Goal: Communication & Community: Answer question/provide support

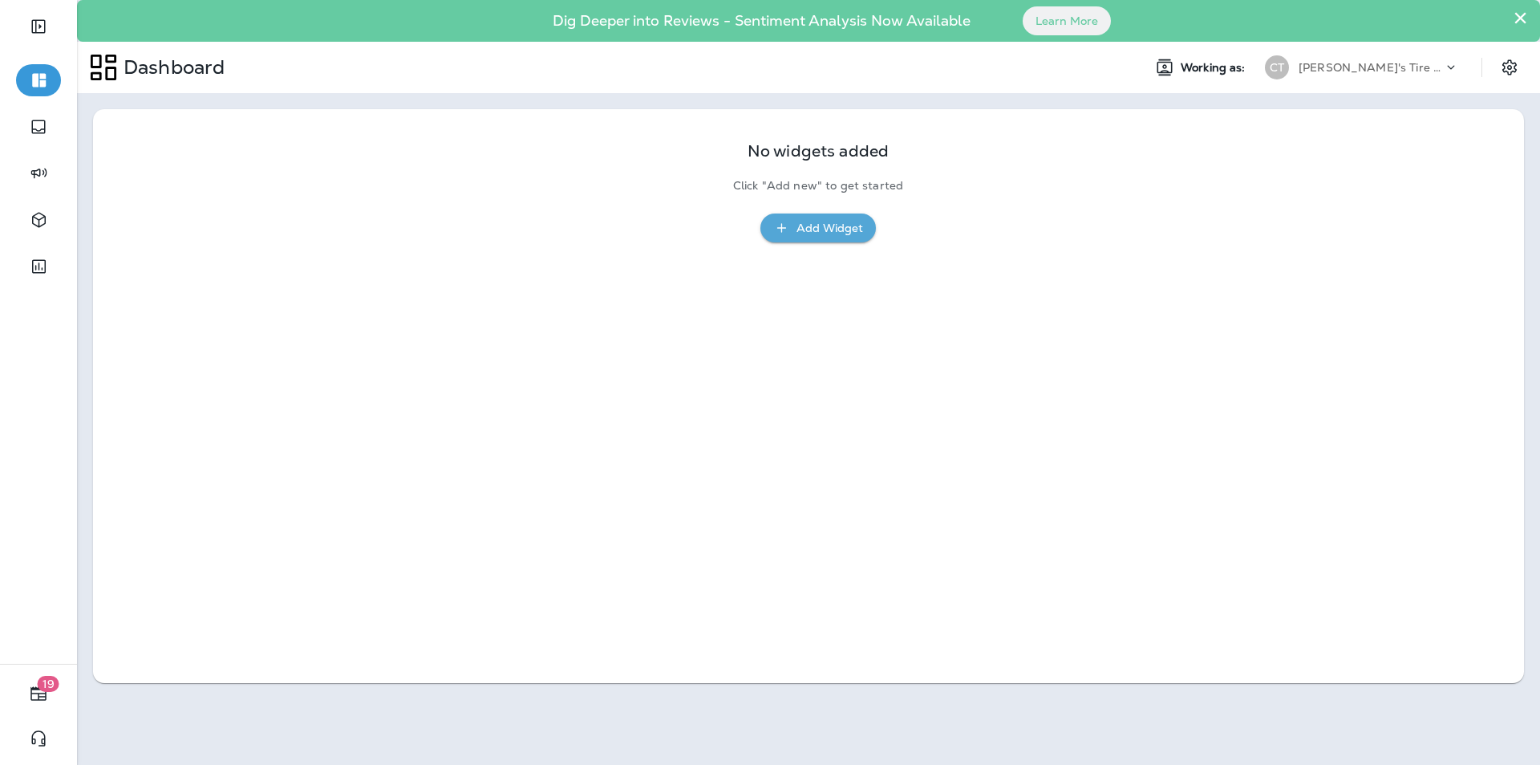
click at [106, 39] on div "Text Messages" at bounding box center [55, 29] width 99 height 19
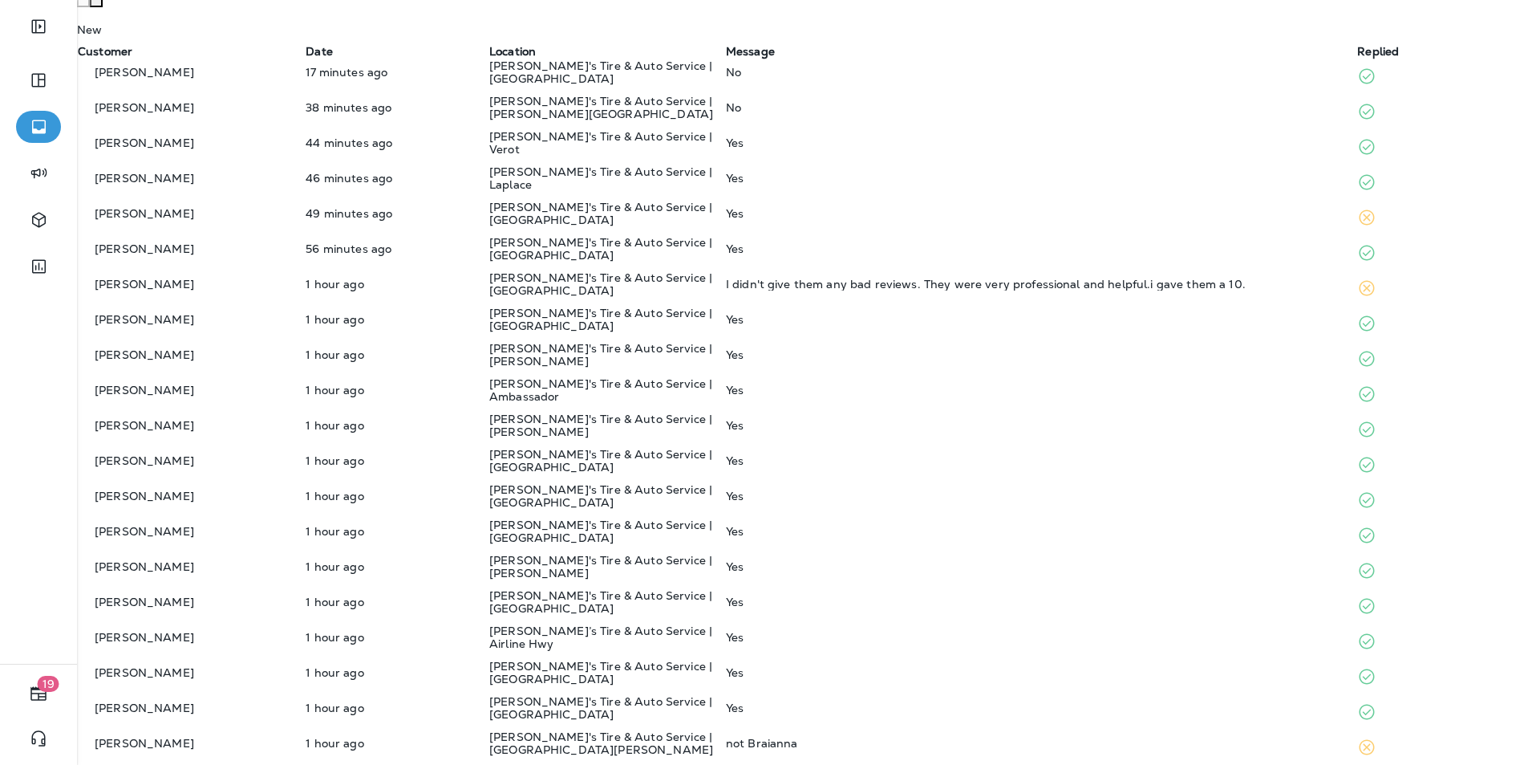
scroll to position [424, 0]
click at [724, 669] on p "[PERSON_NAME]'s Tire & Auto Service | [GEOGRAPHIC_DATA][PERSON_NAME]" at bounding box center [606, 743] width 235 height 26
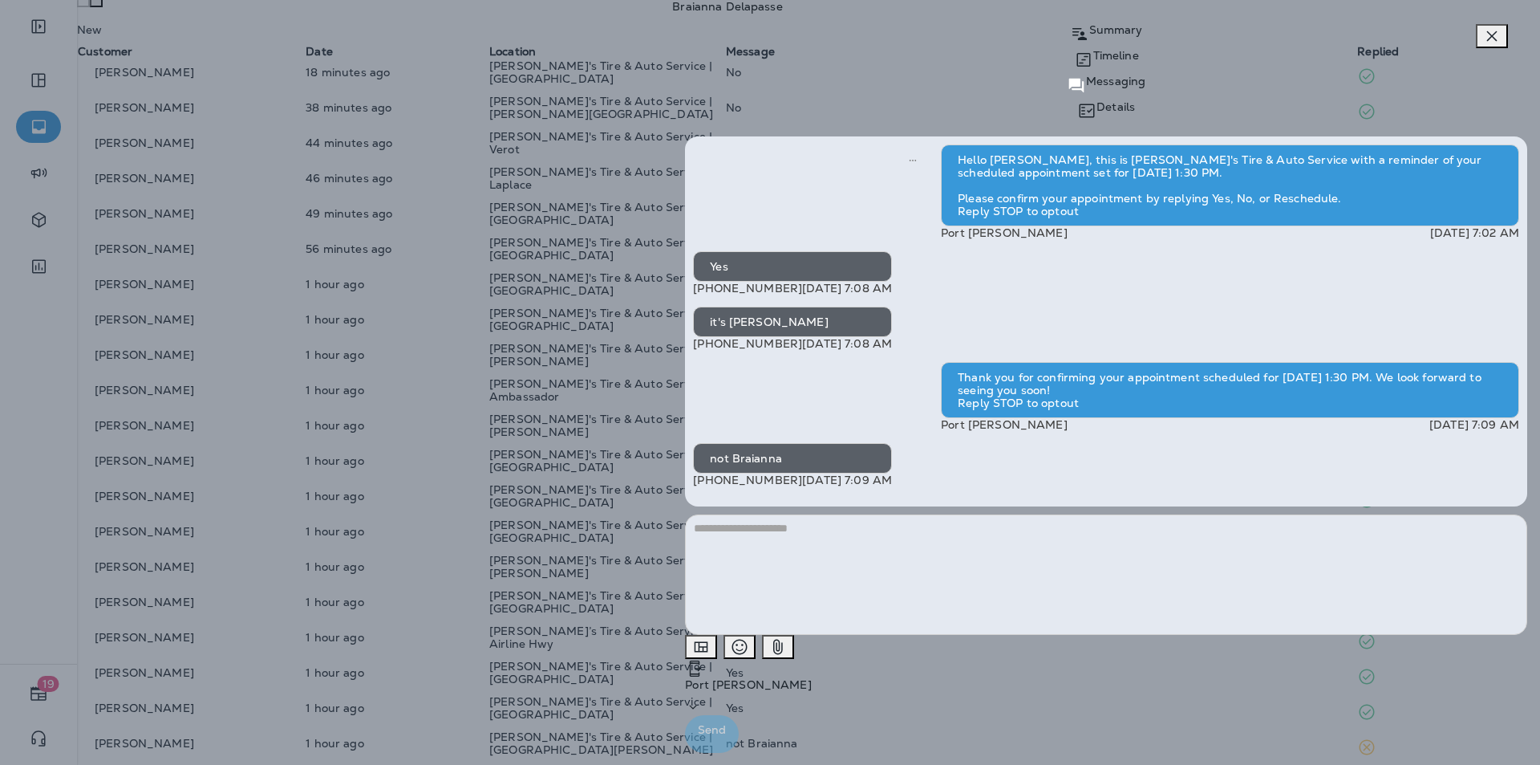
click at [809, 39] on icon "button" at bounding box center [1492, 35] width 19 height 19
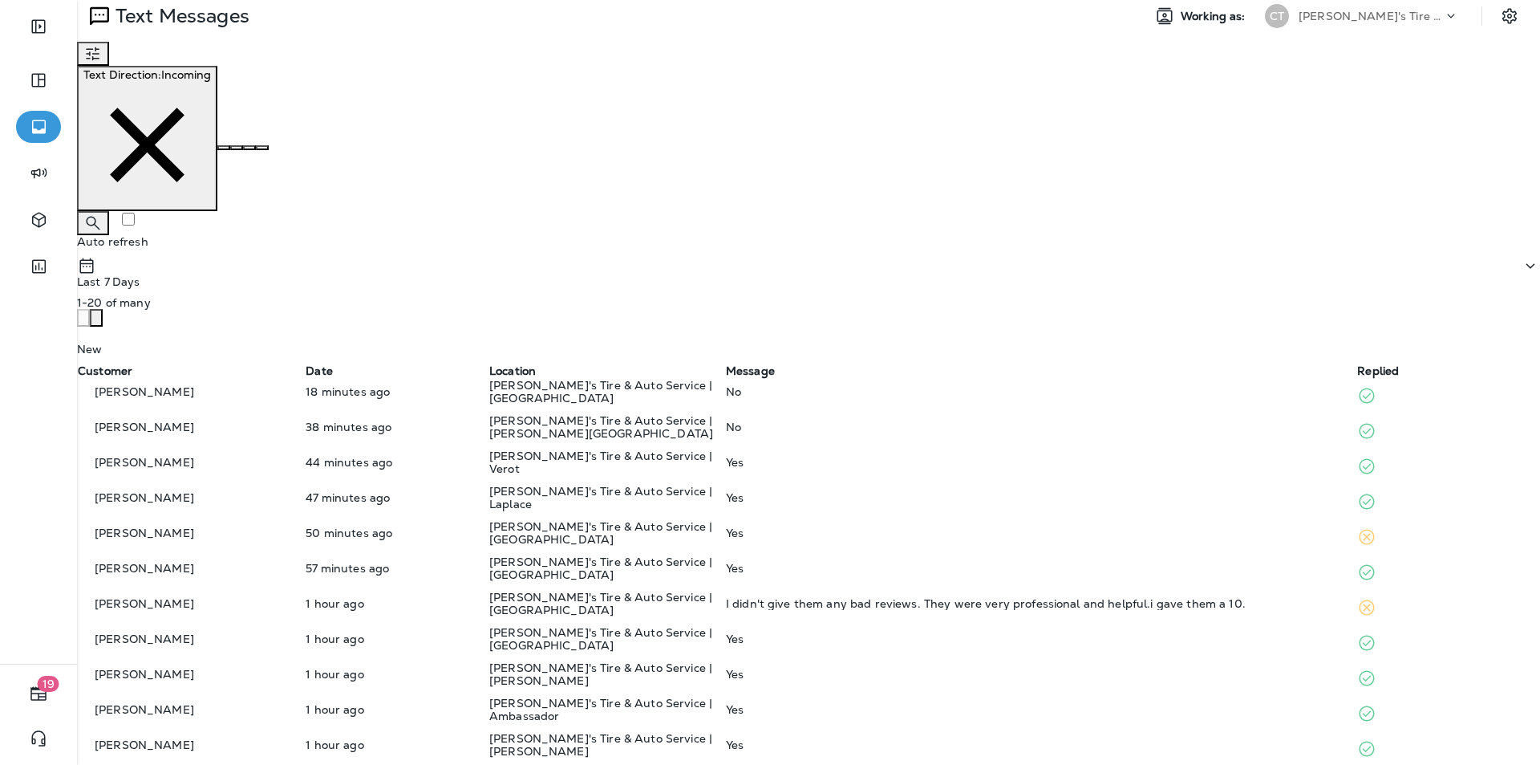
scroll to position [23, 0]
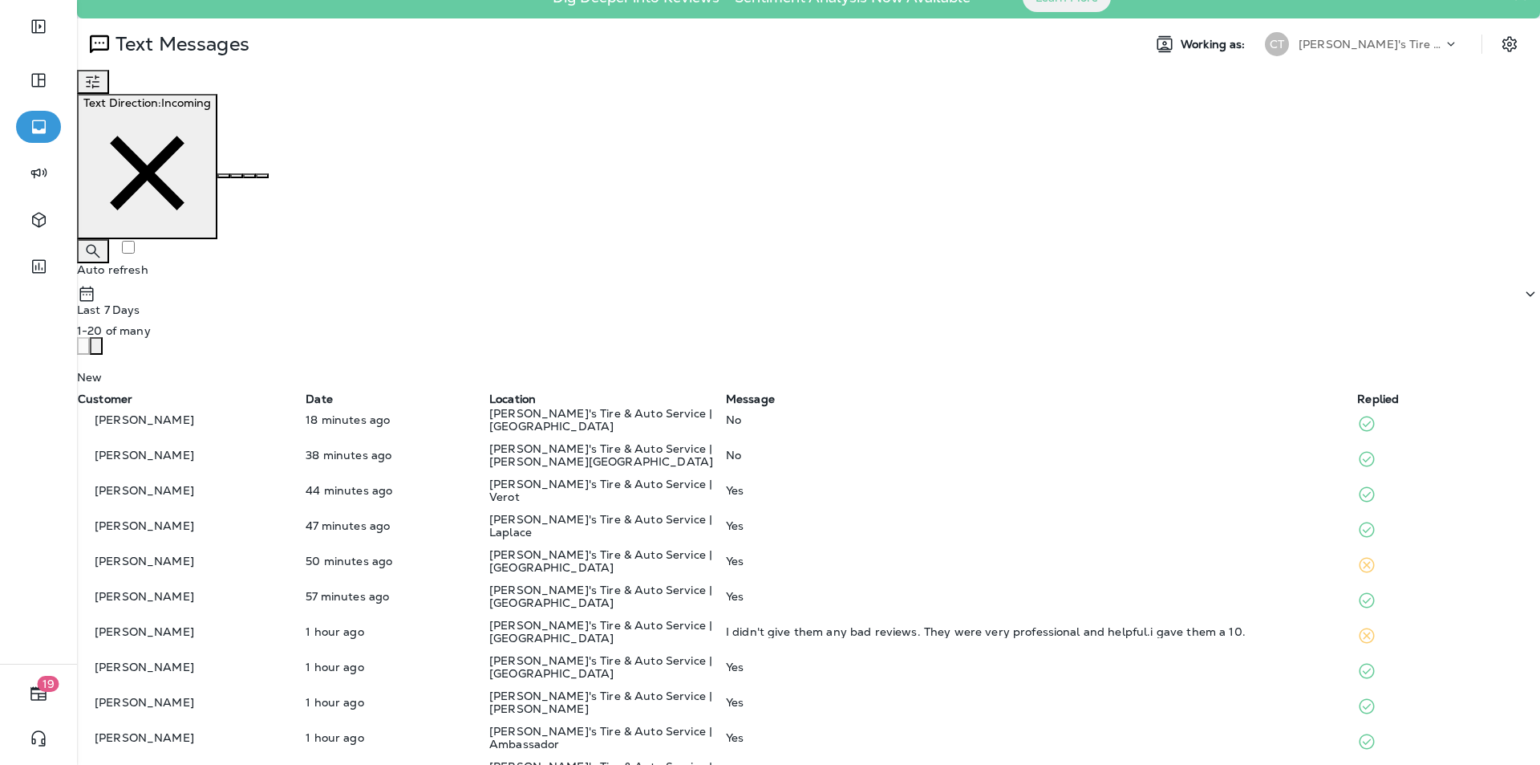
click at [111, 349] on icon "button" at bounding box center [106, 357] width 10 height 16
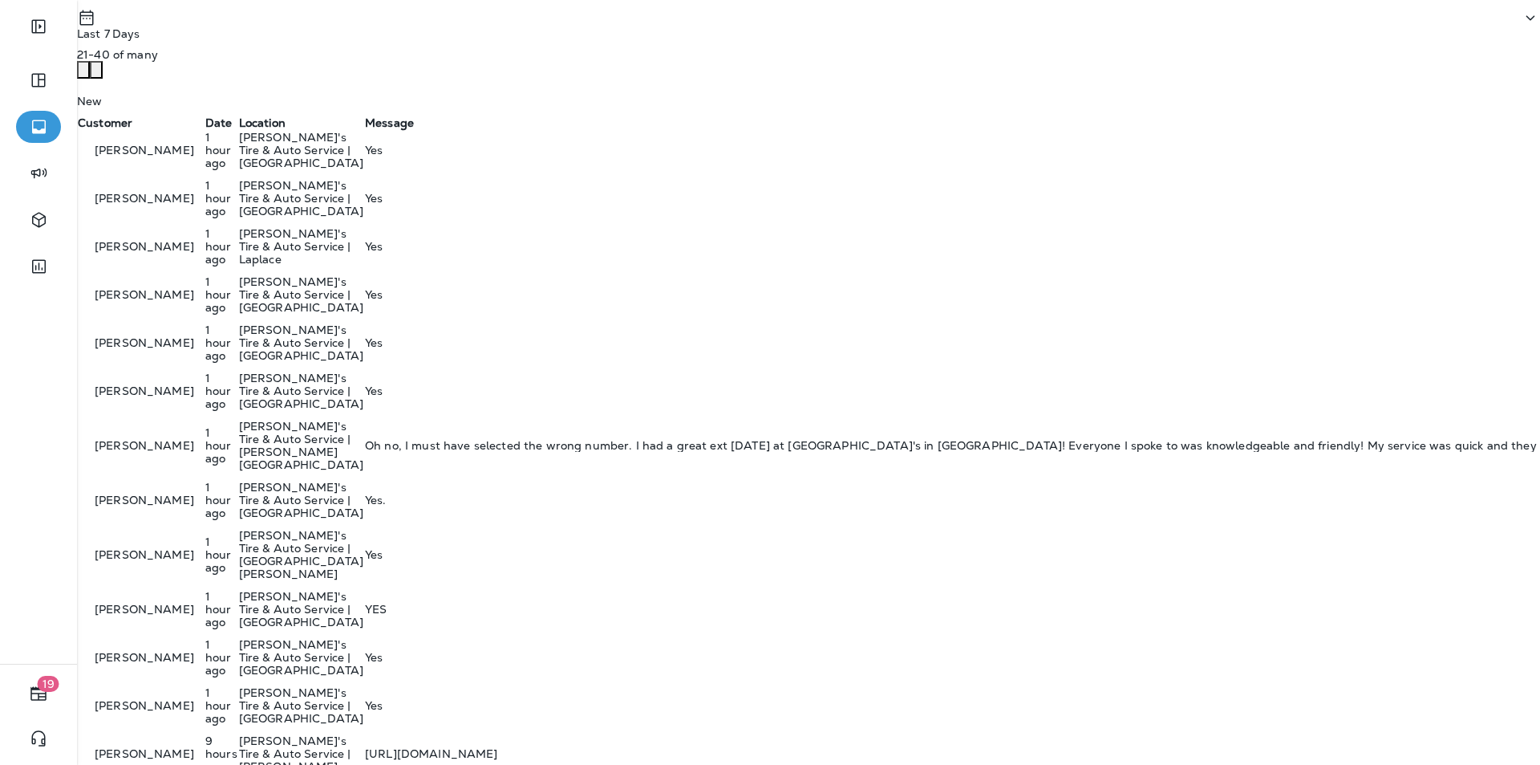
scroll to position [424, 0]
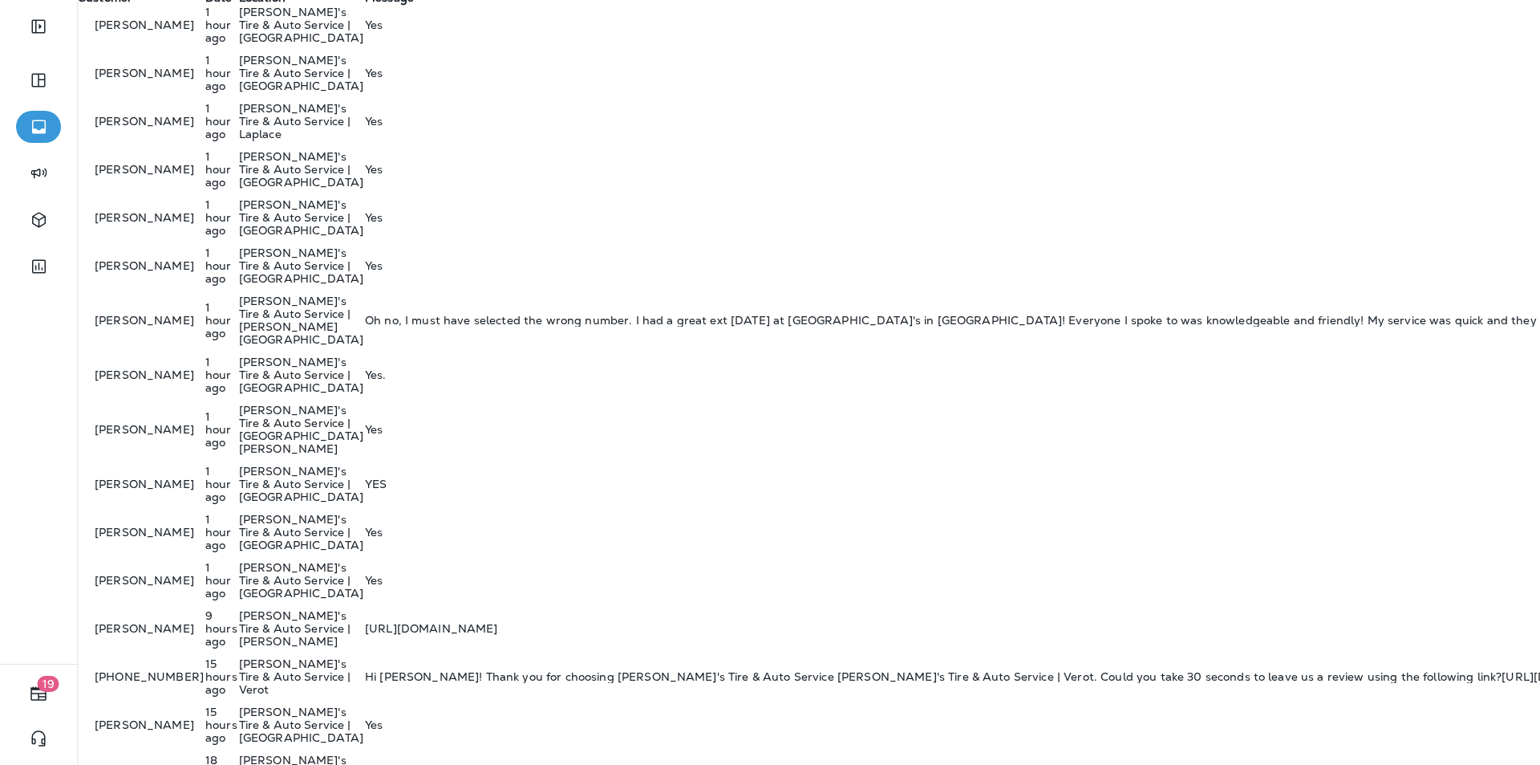
click at [363, 669] on p "[PERSON_NAME]'s Tire & Auto Service | [PERSON_NAME]" at bounding box center [301, 772] width 124 height 39
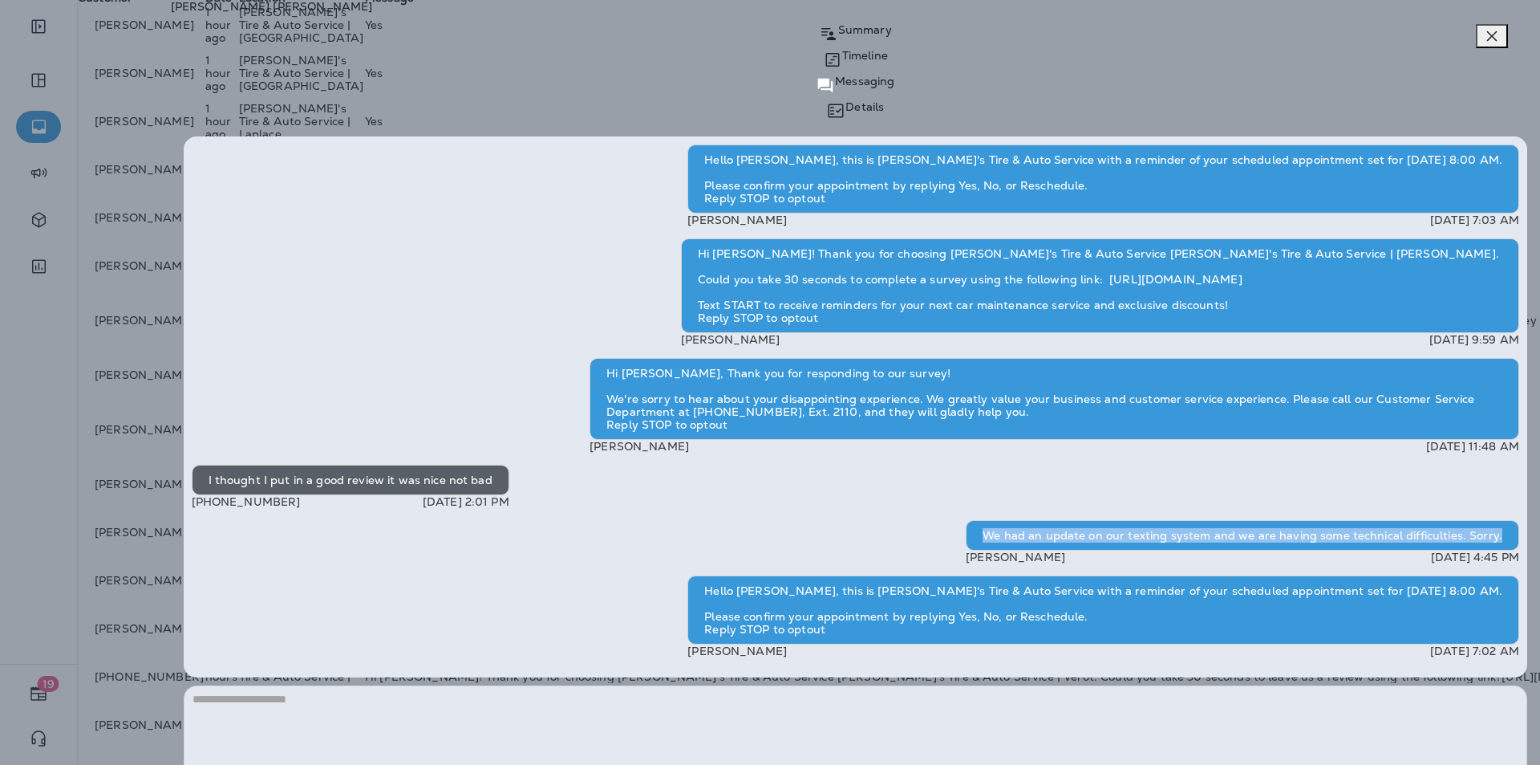
drag, startPoint x: 1168, startPoint y: 400, endPoint x: 1409, endPoint y: 412, distance: 241.0
click at [809, 520] on div "We had an update on our texting system and we are having some technical difficu…" at bounding box center [1243, 535] width 554 height 30
copy div "We had an update on our texting system and we are having some technical difficu…"
click at [809, 39] on icon "button" at bounding box center [1492, 35] width 19 height 19
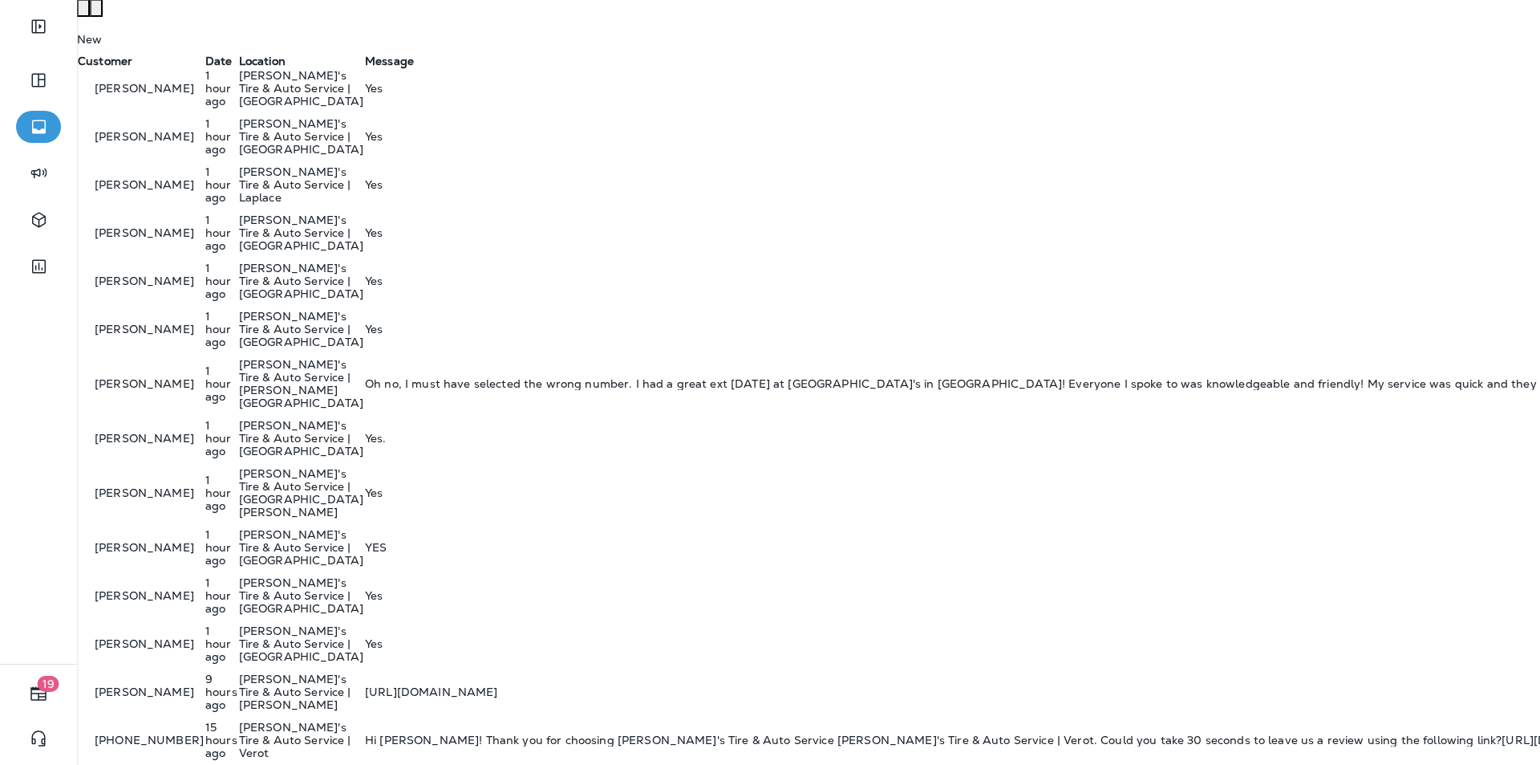
scroll to position [264, 0]
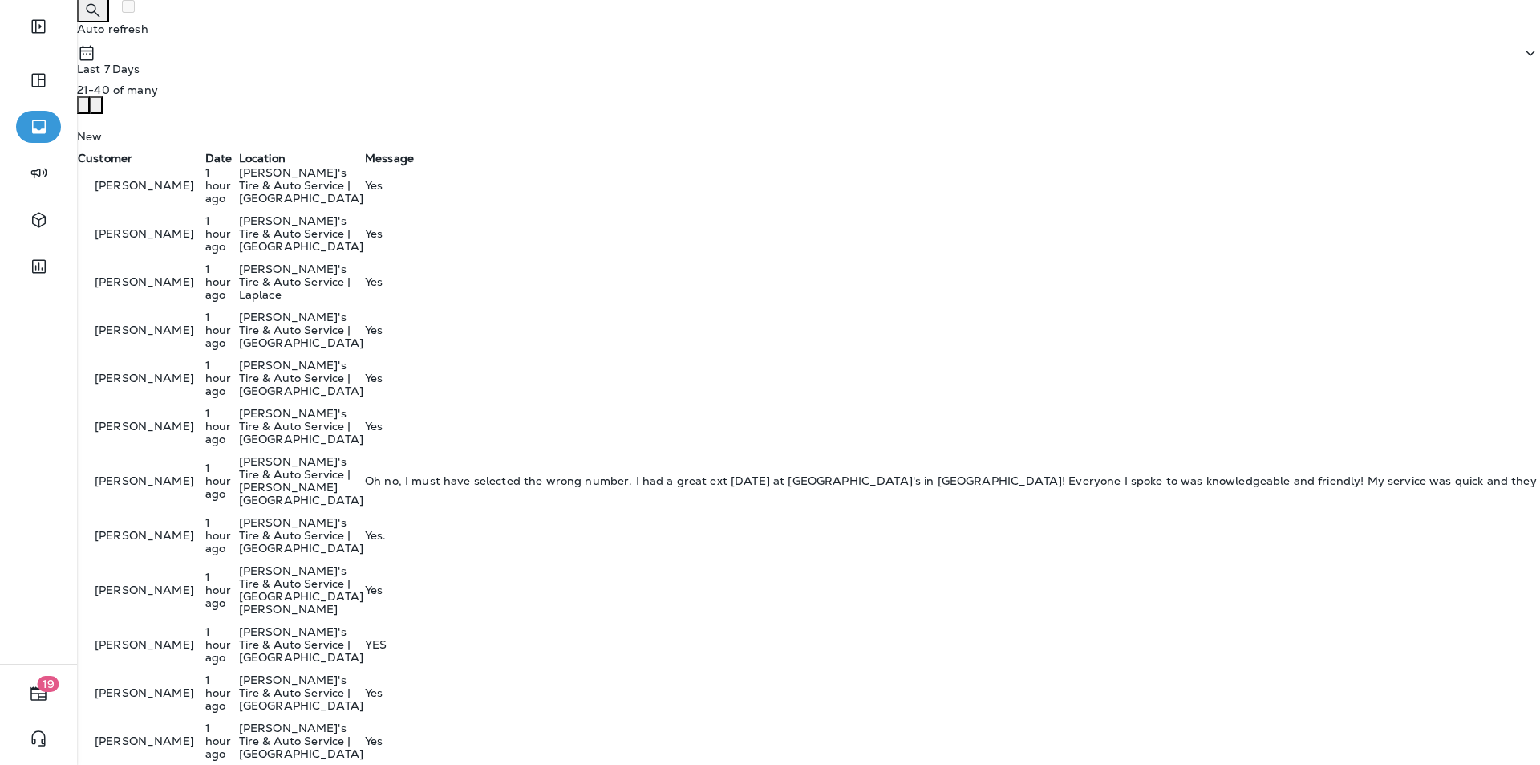
click at [363, 455] on p "[PERSON_NAME]'s Tire & Auto Service | [PERSON_NAME][GEOGRAPHIC_DATA]" at bounding box center [301, 480] width 124 height 51
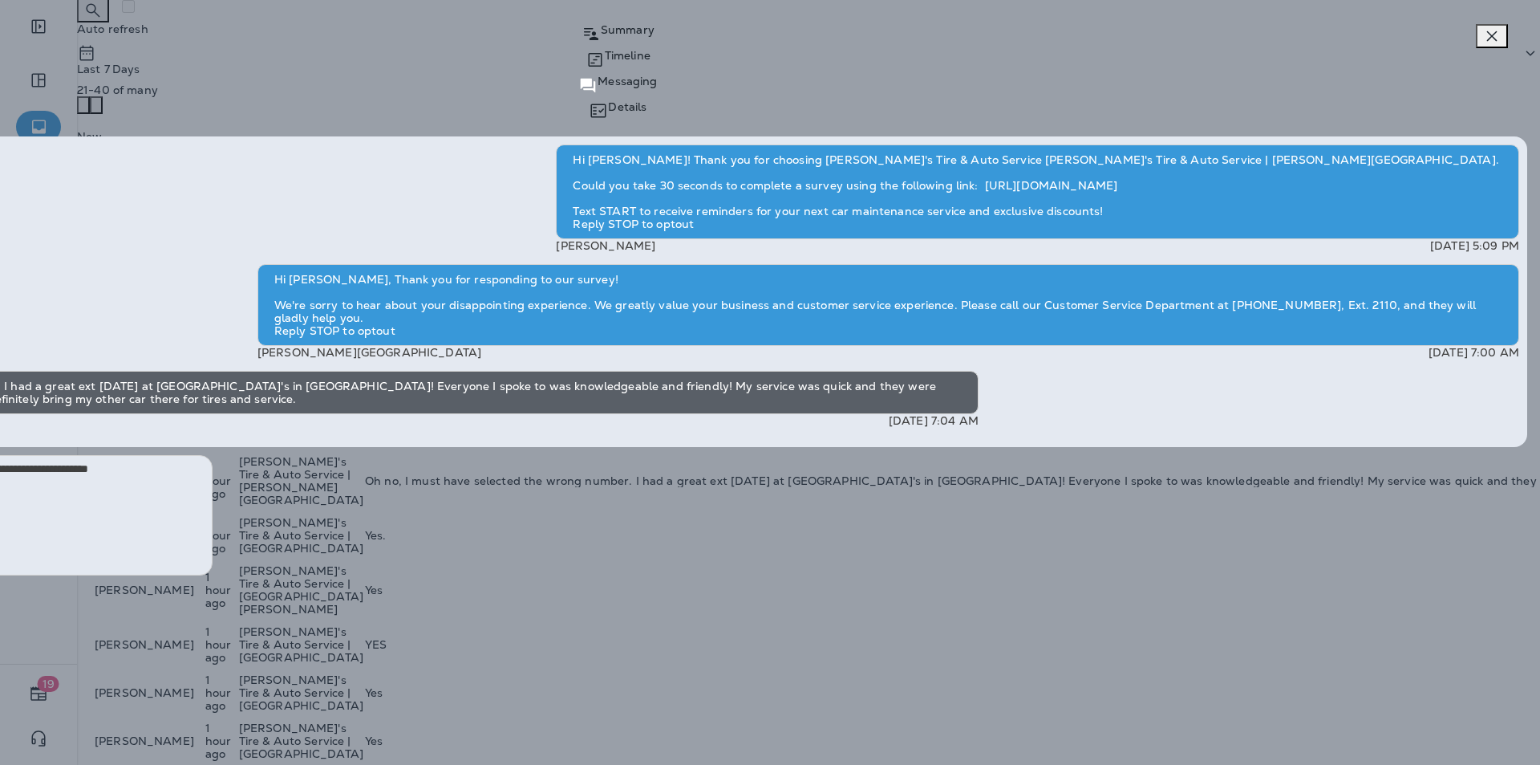
type textarea "**********"
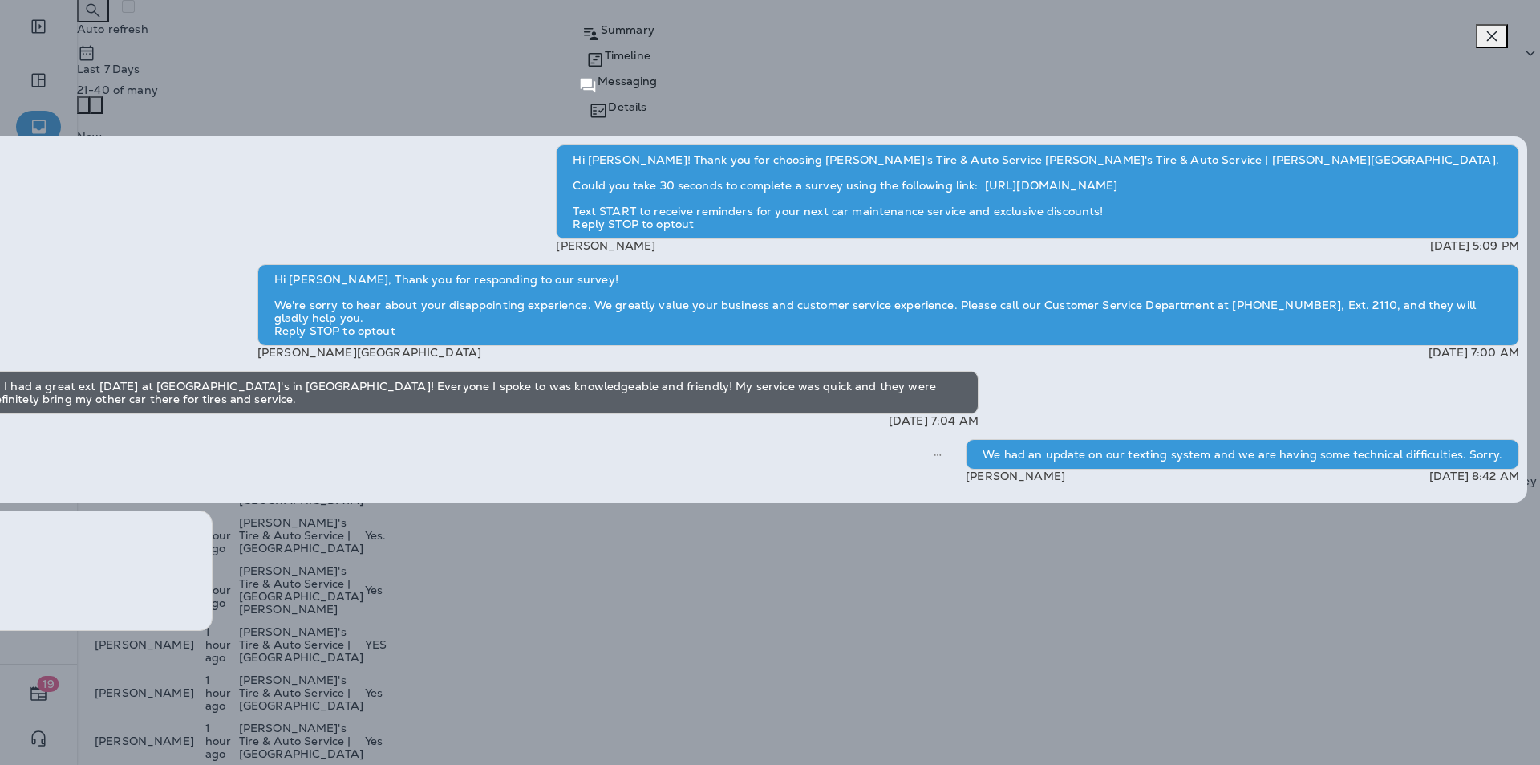
click at [809, 457] on div "[PERSON_NAME] Summary Timeline Messaging Details Hi [PERSON_NAME]! Thank you fo…" at bounding box center [770, 382] width 1540 height 765
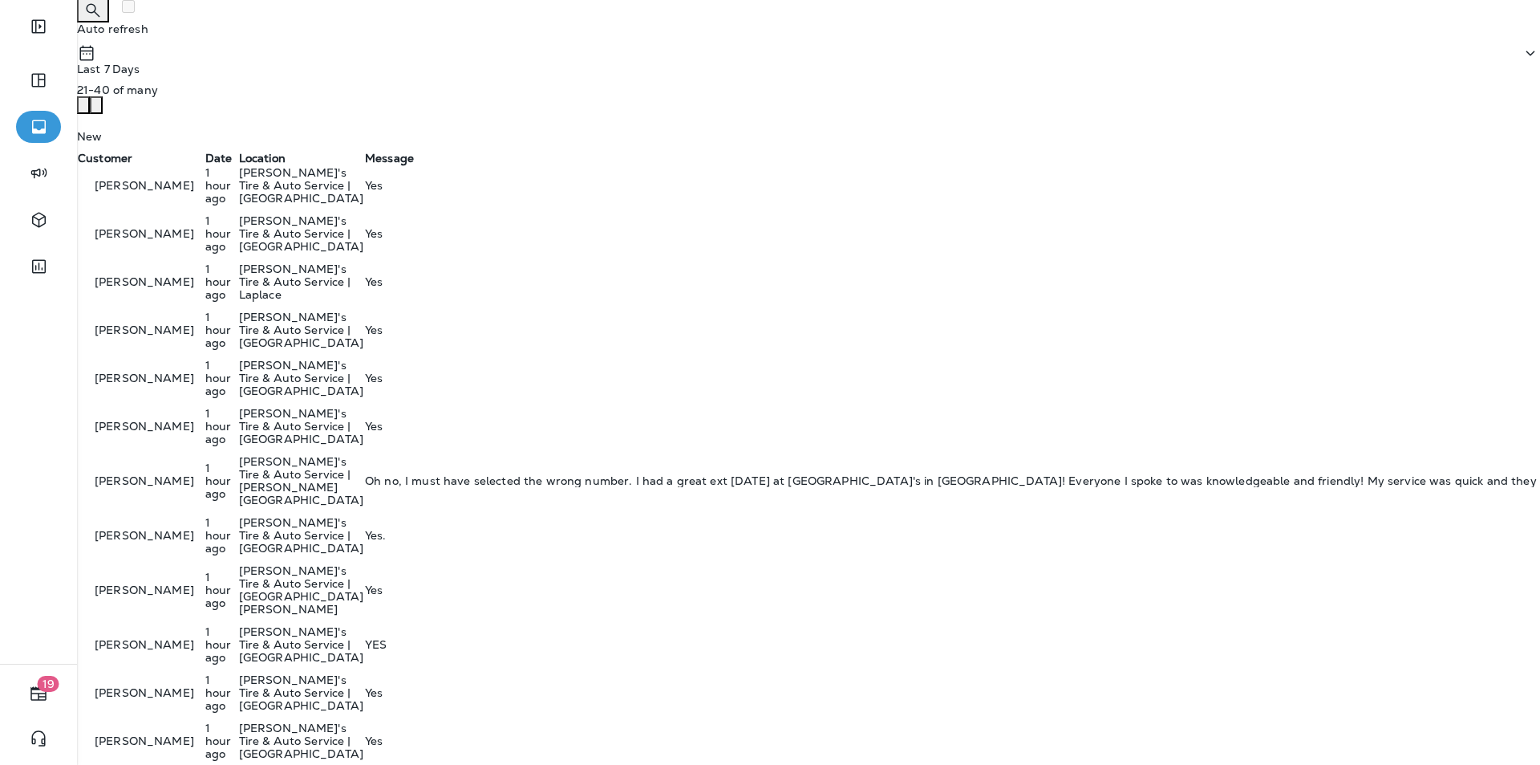
click at [363, 455] on p "[PERSON_NAME]'s Tire & Auto Service | [PERSON_NAME][GEOGRAPHIC_DATA]" at bounding box center [301, 480] width 124 height 51
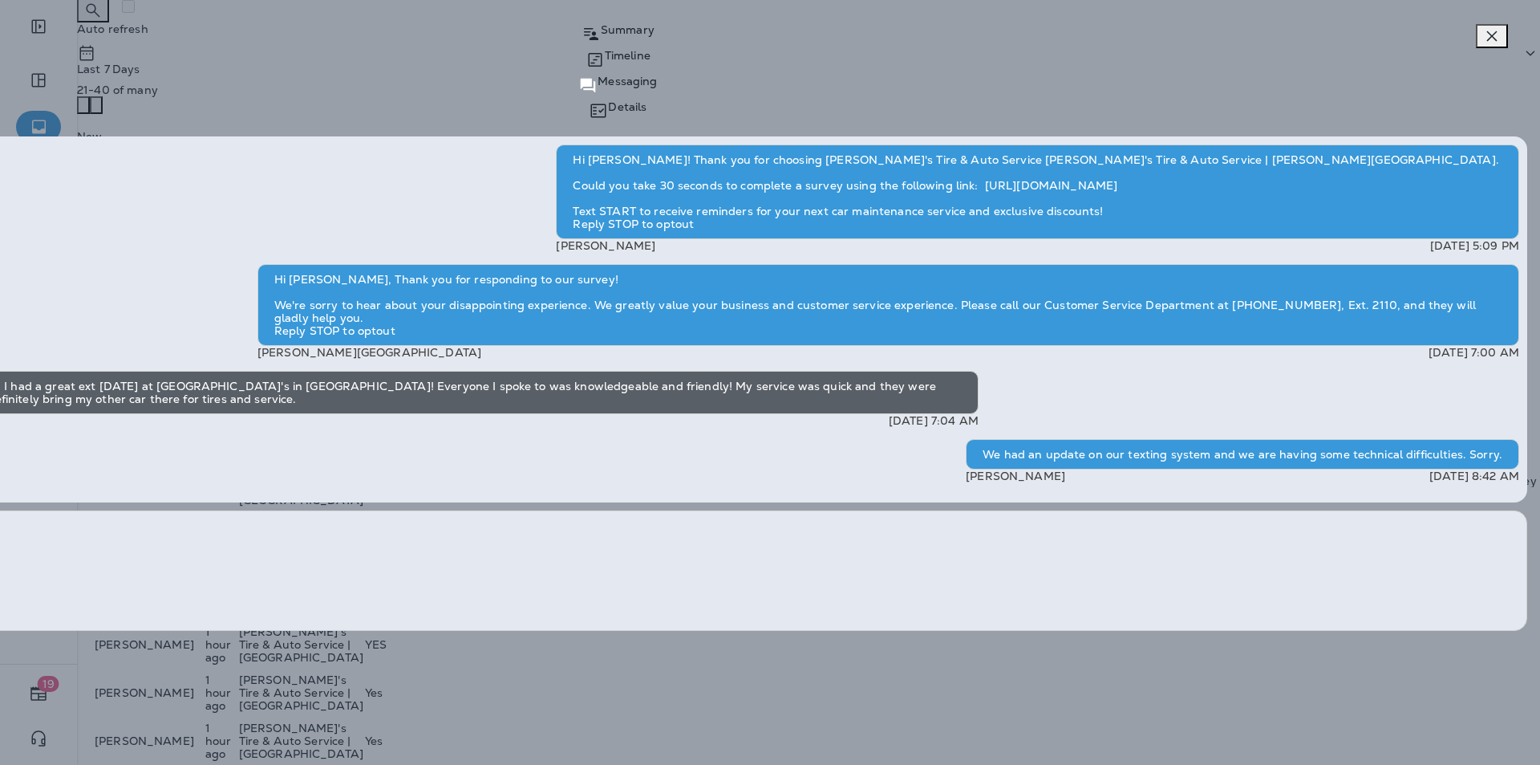
click at [809, 40] on icon "button" at bounding box center [1492, 35] width 19 height 19
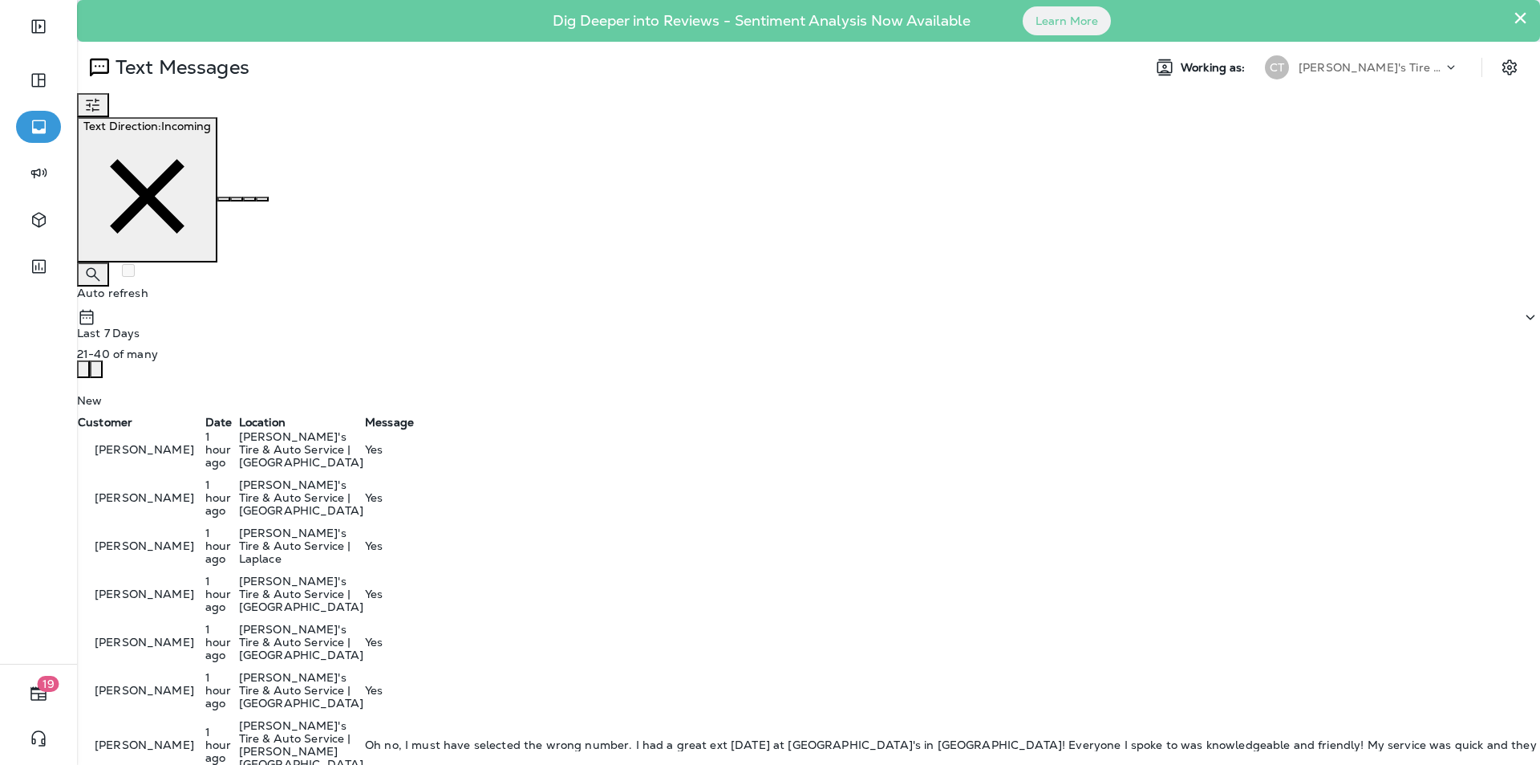
click at [83, 371] on icon "button" at bounding box center [83, 371] width 0 height 0
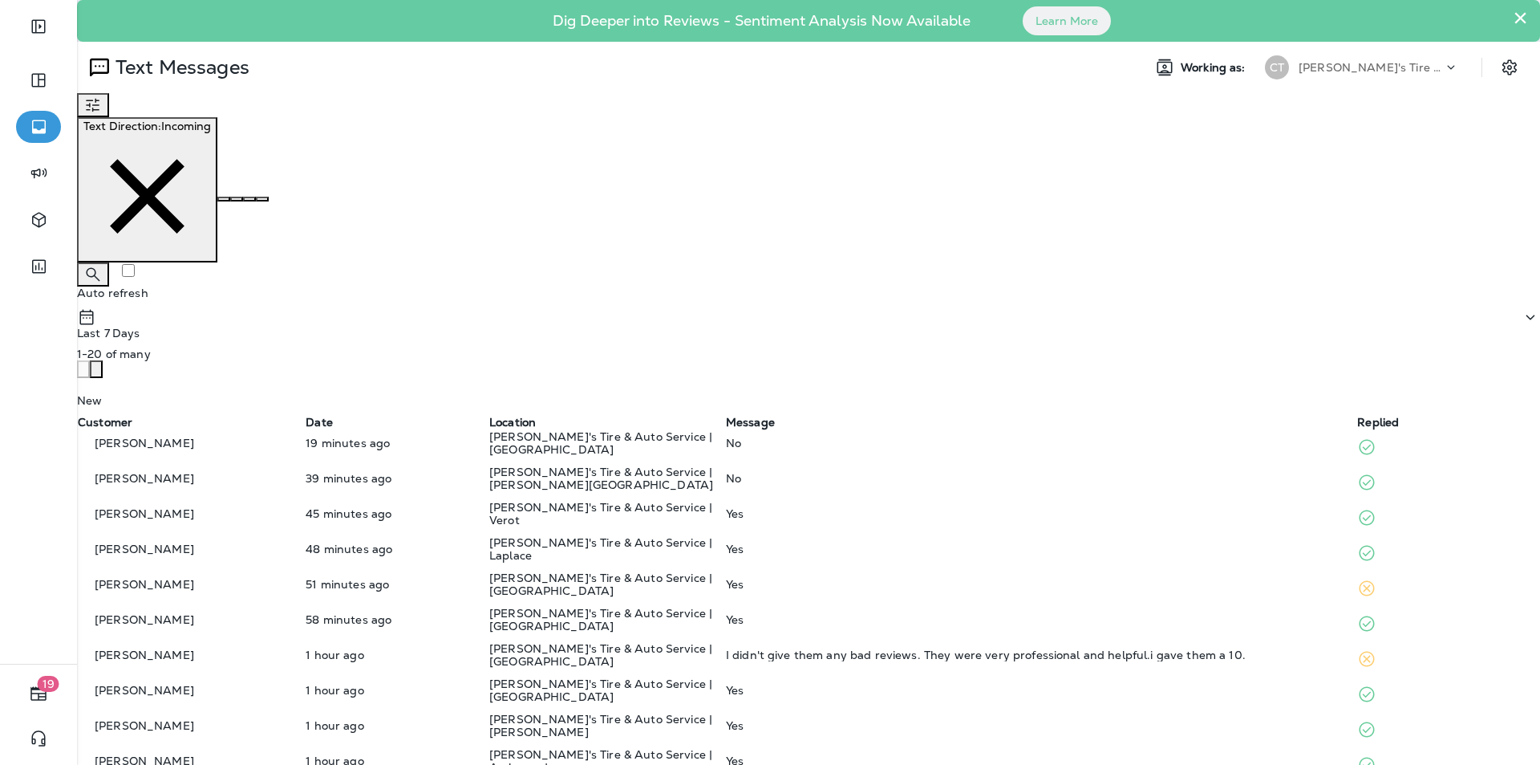
click at [724, 642] on p "[PERSON_NAME]'s Tire & Auto Service | [GEOGRAPHIC_DATA]" at bounding box center [606, 655] width 235 height 26
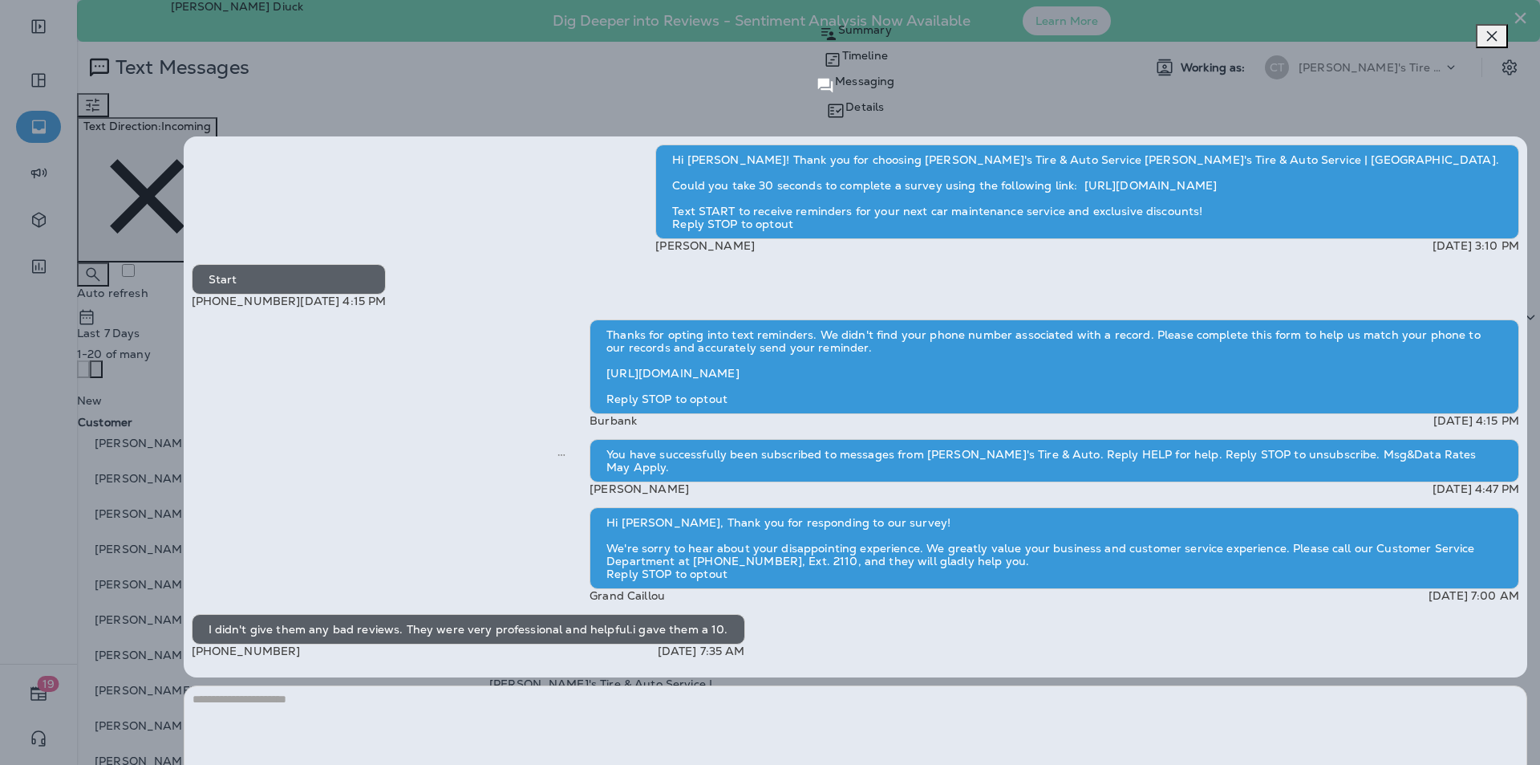
click at [809, 669] on textarea at bounding box center [856, 745] width 1345 height 120
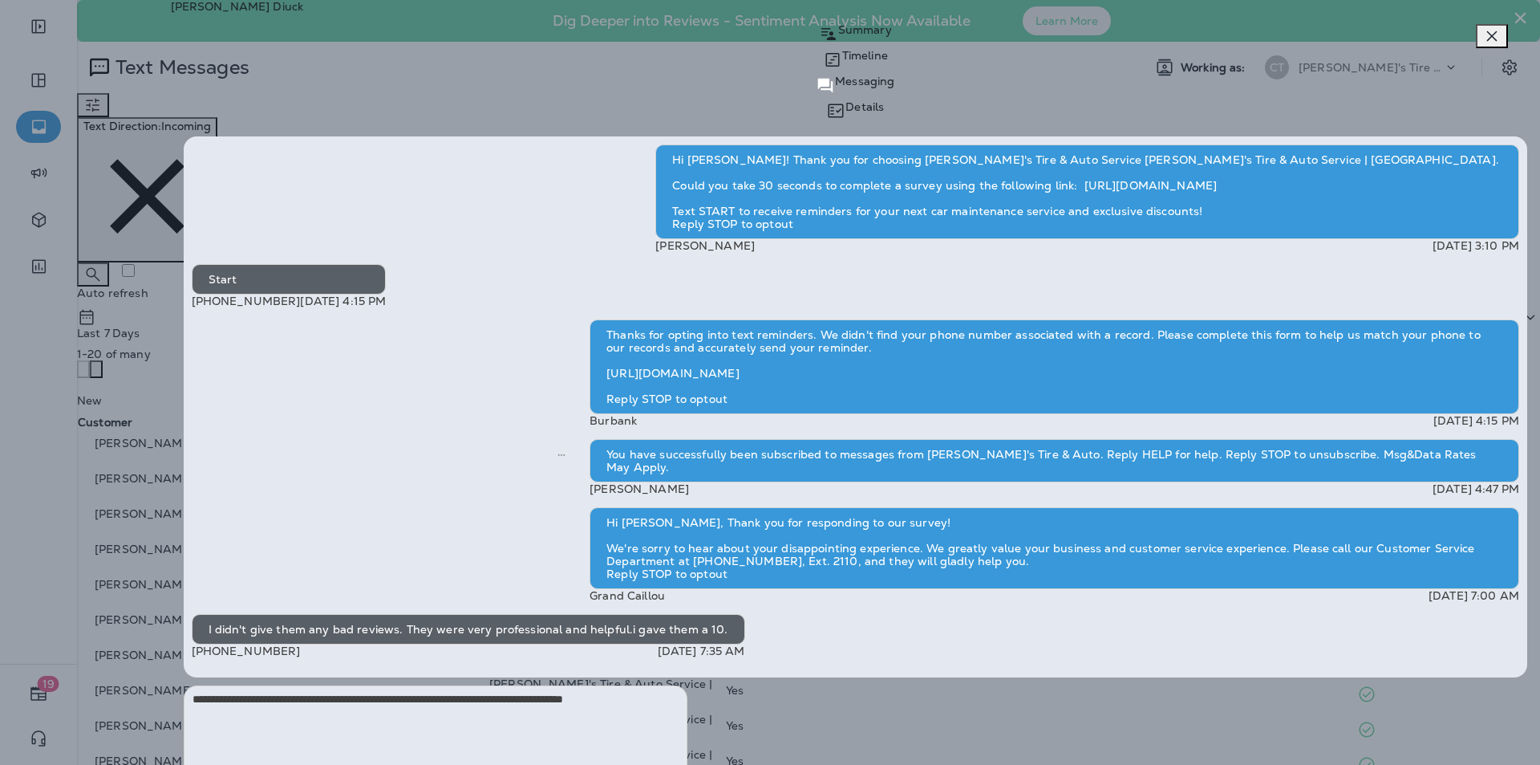
type textarea "**********"
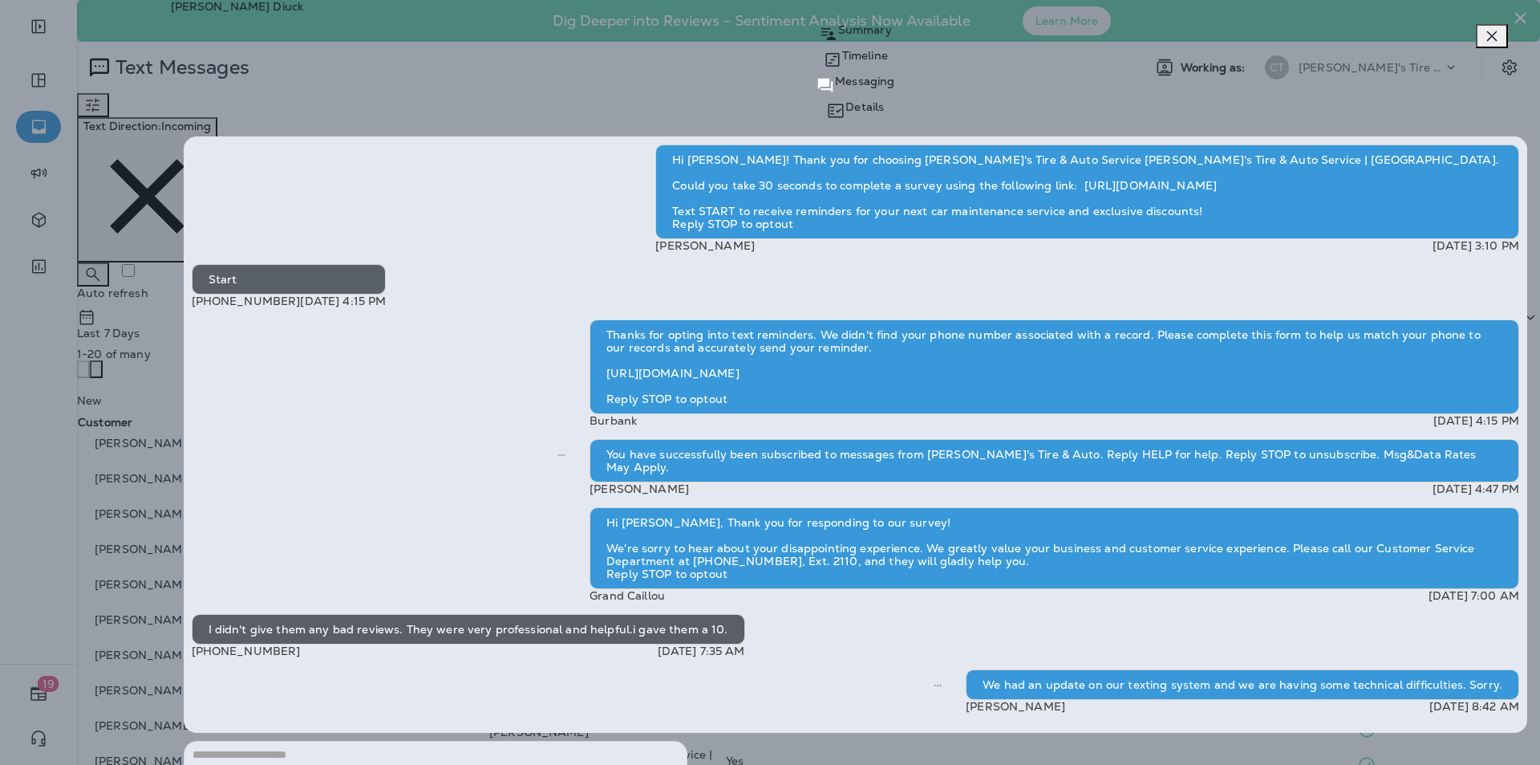
click at [809, 42] on icon "button" at bounding box center [1492, 35] width 19 height 19
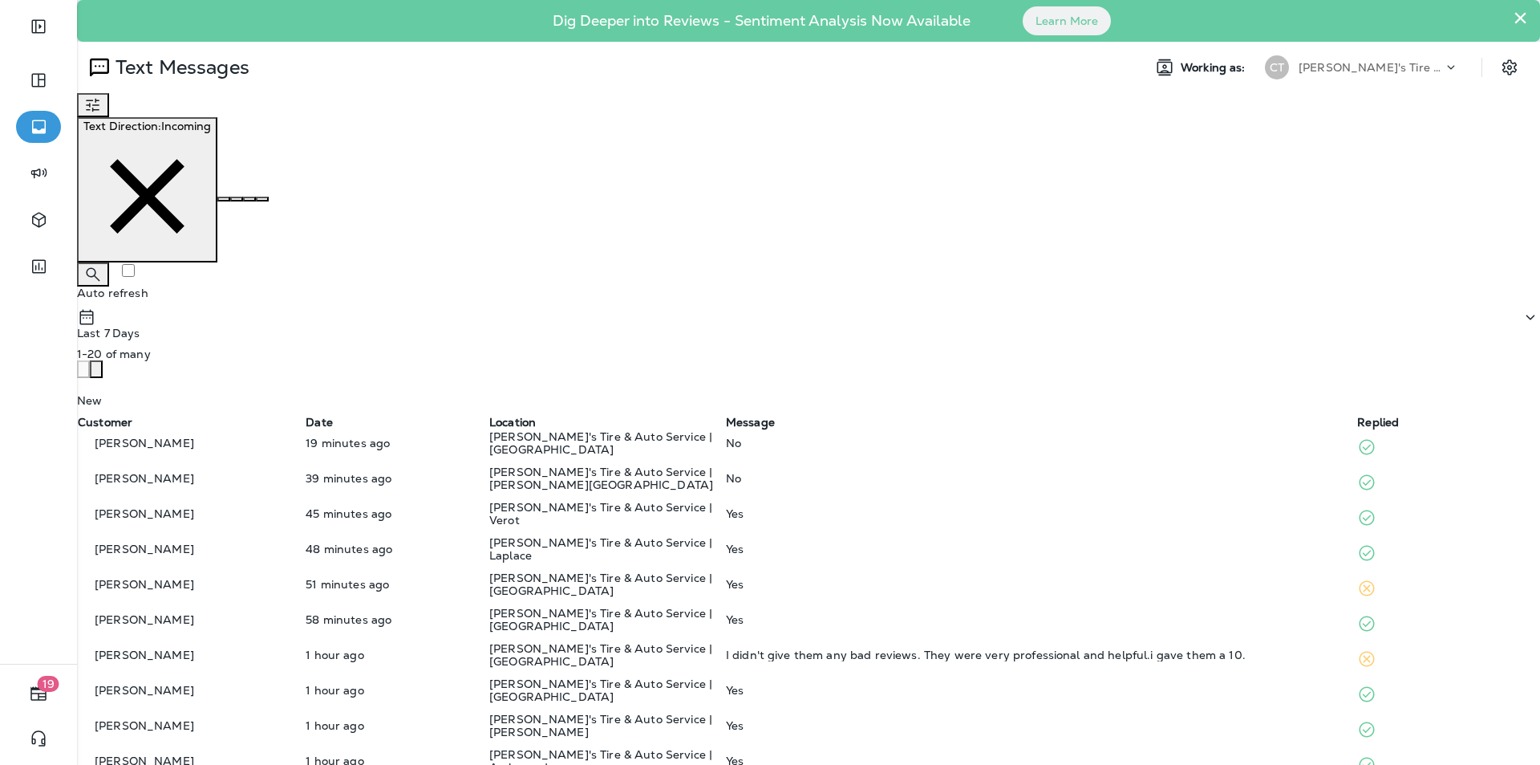
click at [809, 472] on div "No" at bounding box center [1041, 478] width 631 height 13
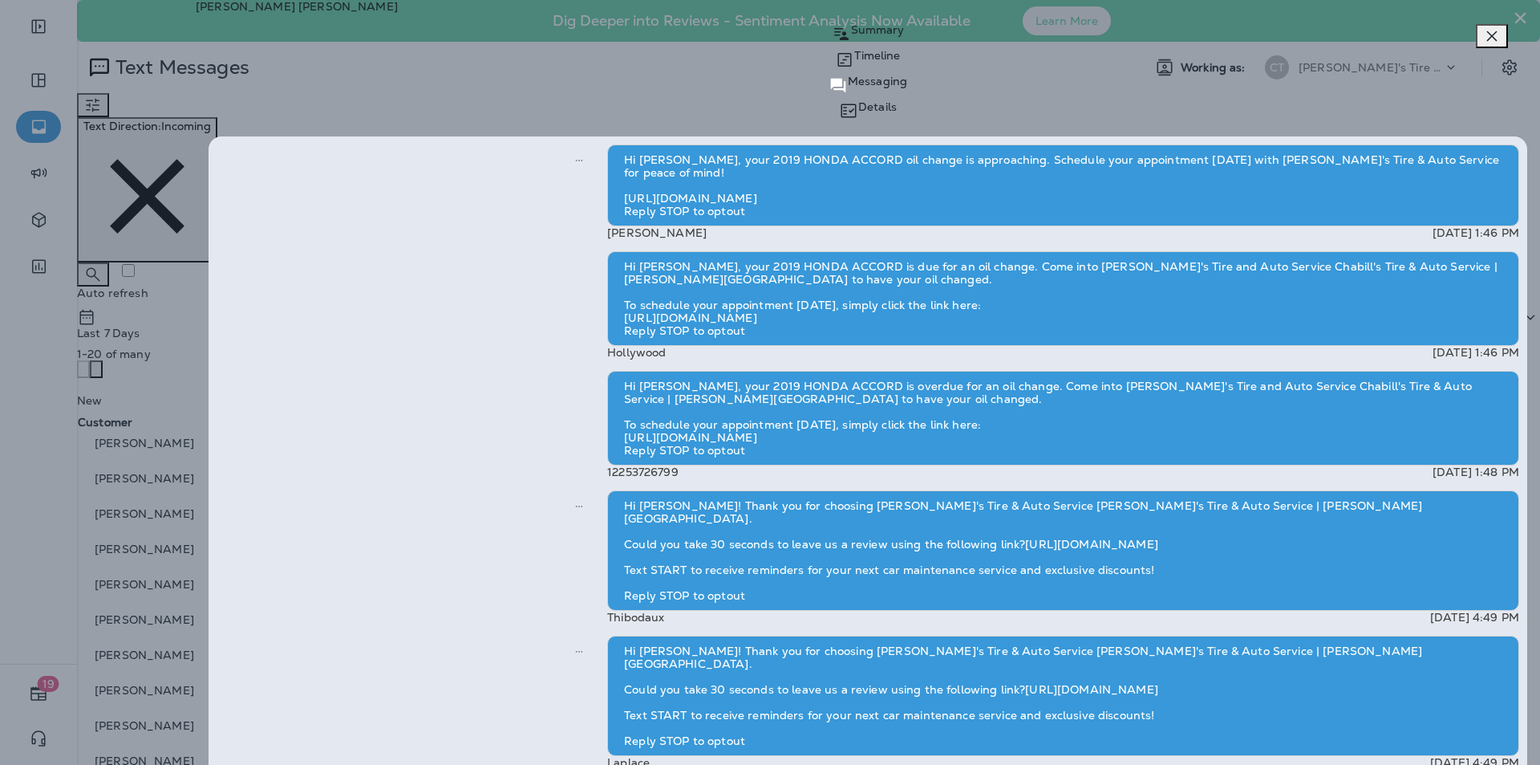
click at [809, 34] on icon "button" at bounding box center [1492, 35] width 19 height 19
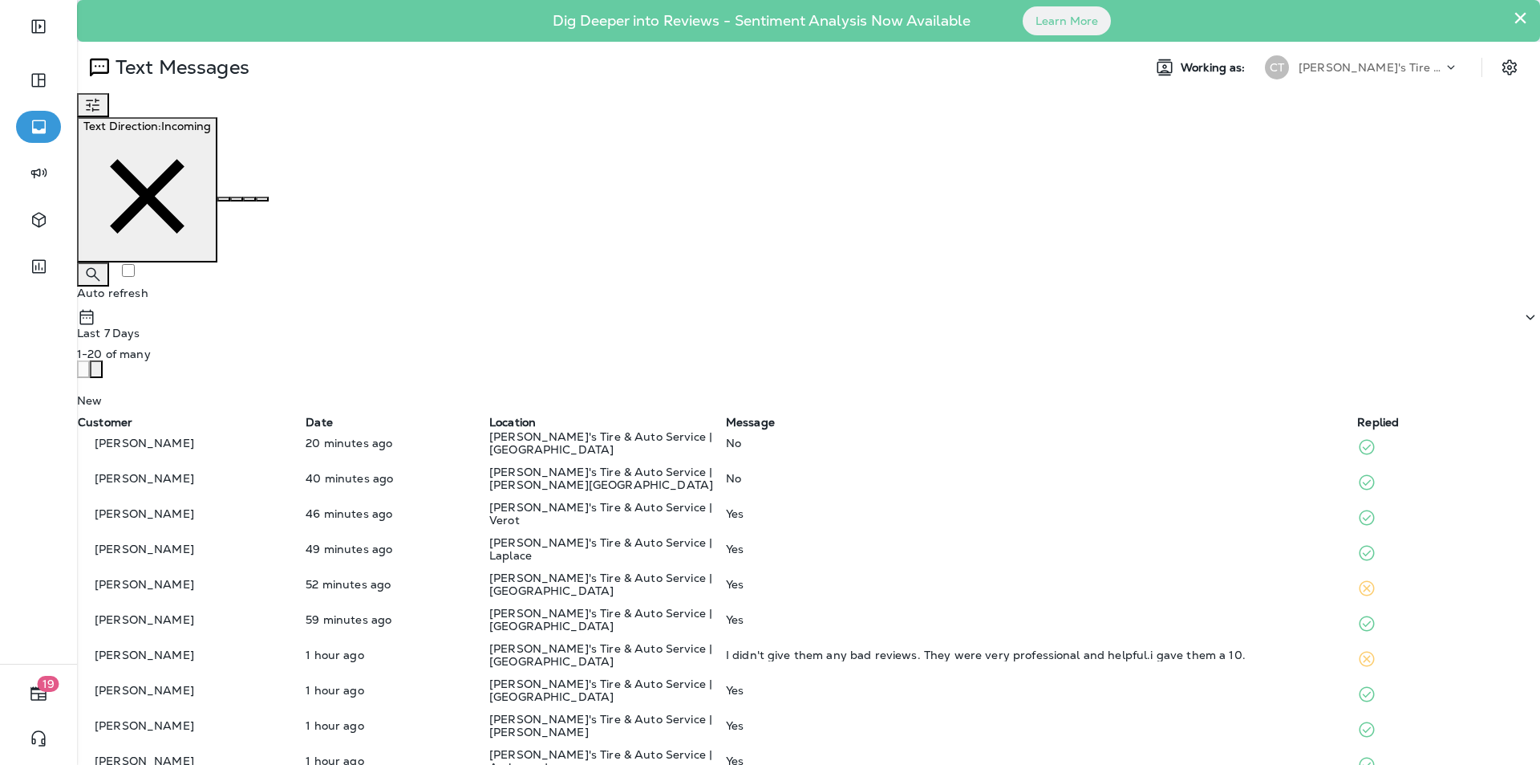
click at [809, 436] on div "No" at bounding box center [1041, 442] width 631 height 13
